Goal: Task Accomplishment & Management: Complete application form

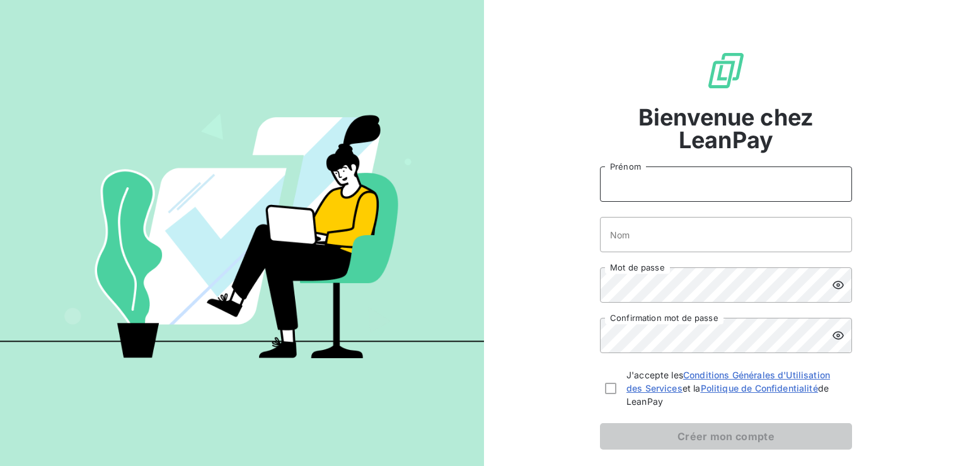
click at [652, 185] on input "Prénom" at bounding box center [726, 183] width 252 height 35
type input "BJORK"
click at [651, 238] on input "Nom" at bounding box center [726, 234] width 252 height 35
type input "LEDUC"
drag, startPoint x: 645, startPoint y: 180, endPoint x: 598, endPoint y: 179, distance: 47.3
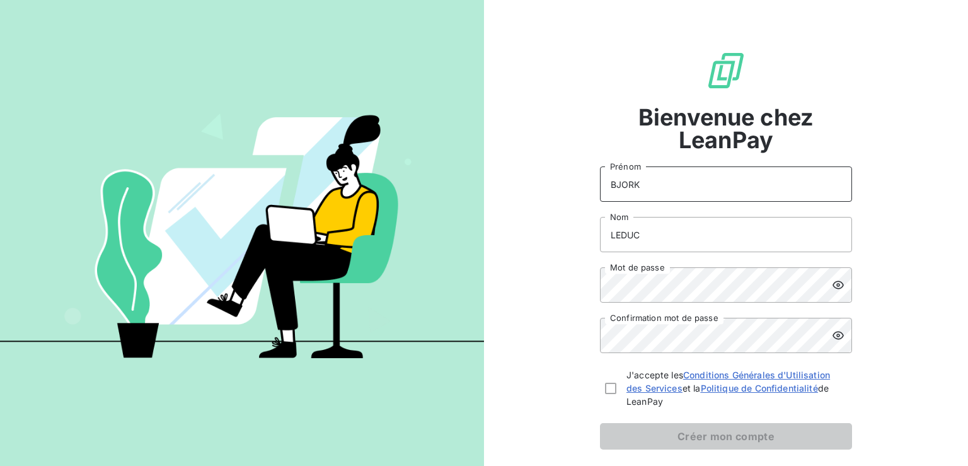
click at [600, 179] on input "BJORK" at bounding box center [726, 183] width 252 height 35
type input "Bjork"
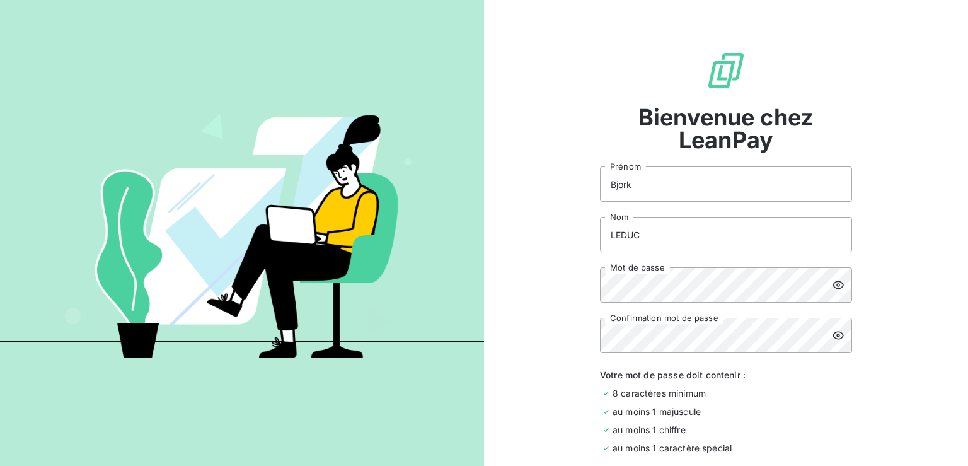
click at [835, 288] on icon at bounding box center [838, 285] width 11 height 8
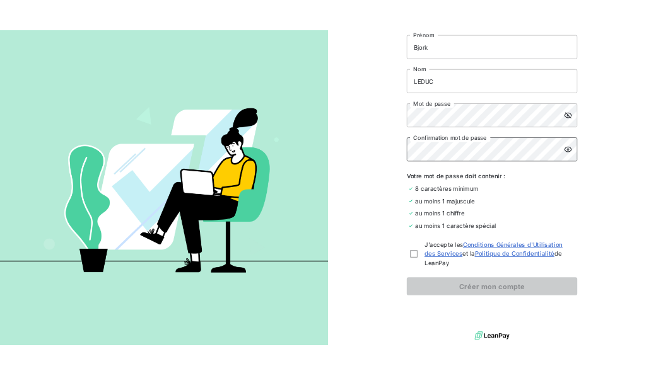
scroll to position [159, 0]
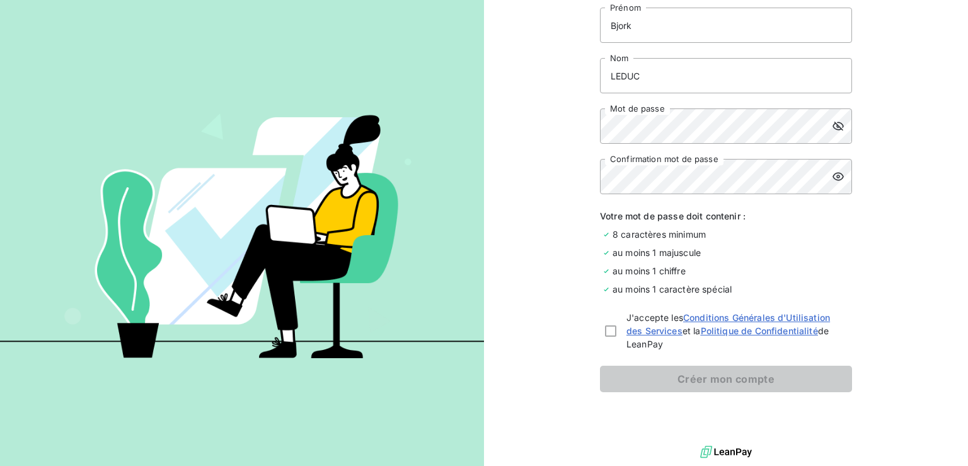
click at [612, 328] on div "J'accepte les Conditions Générales d'Utilisation des Services et la Politique d…" at bounding box center [726, 331] width 252 height 40
click at [609, 330] on div at bounding box center [610, 330] width 11 height 11
checkbox input "true"
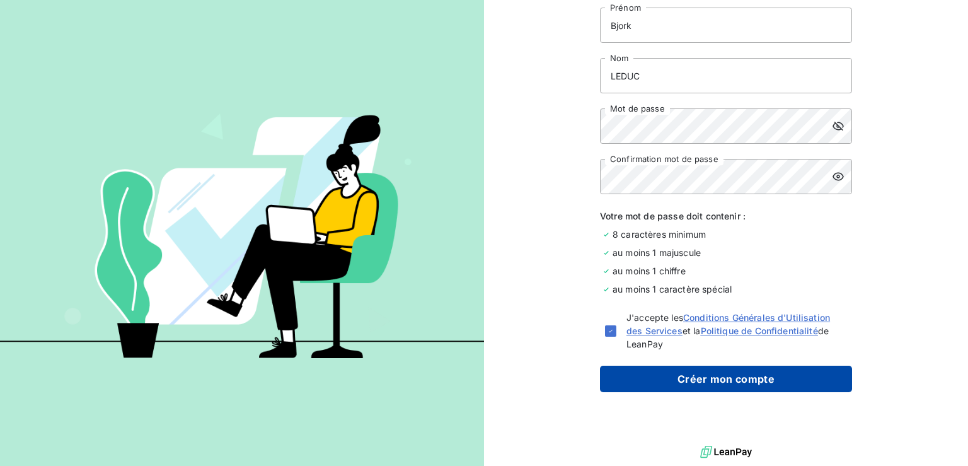
click at [726, 373] on button "Créer mon compte" at bounding box center [726, 379] width 252 height 26
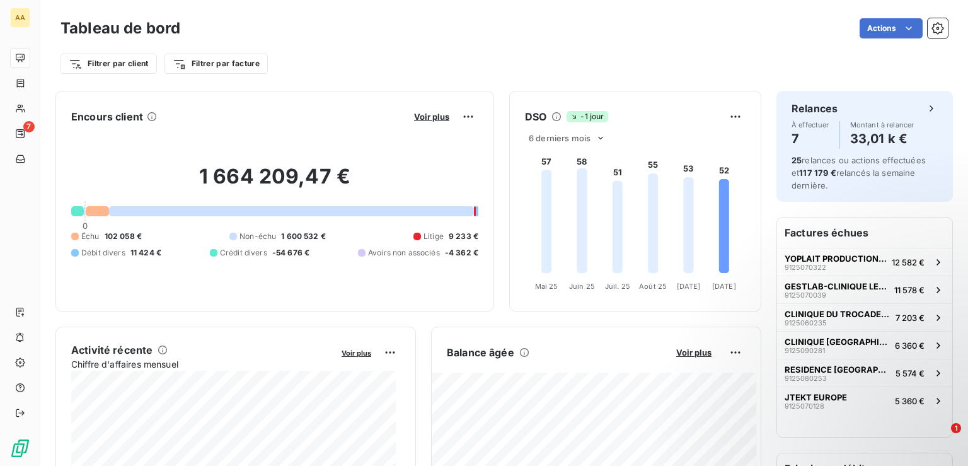
drag, startPoint x: 929, startPoint y: 2, endPoint x: 591, endPoint y: 41, distance: 340.8
click at [591, 41] on div "Tableau de bord Actions" at bounding box center [505, 28] width 888 height 26
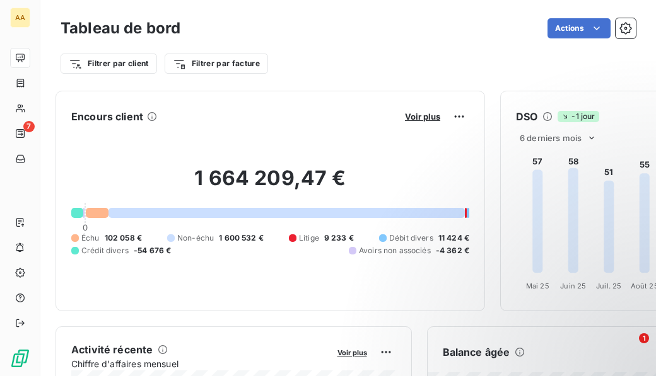
click at [616, 29] on html "AA 7 Tableau de bord Actions Filtrer par client Filtrer par facture Encours cli…" at bounding box center [328, 188] width 656 height 376
click at [624, 29] on icon "button" at bounding box center [625, 28] width 3 height 3
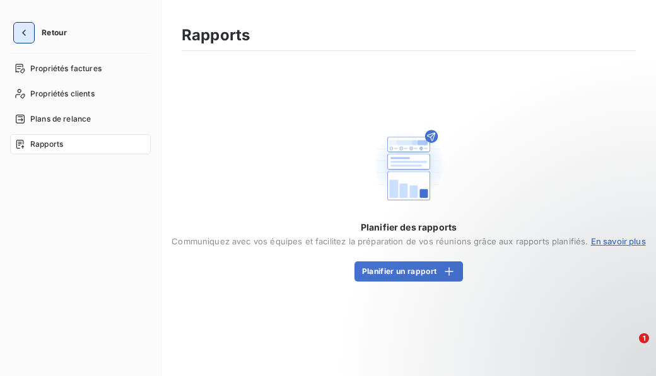
click at [21, 37] on icon "button" at bounding box center [24, 32] width 13 height 13
